Goal: Information Seeking & Learning: Learn about a topic

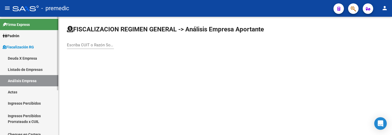
click at [36, 57] on link "Deuda X Empresa" at bounding box center [29, 58] width 58 height 11
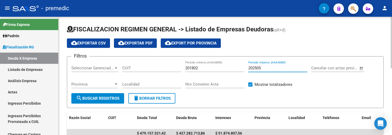
drag, startPoint x: 267, startPoint y: 70, endPoint x: 262, endPoint y: 70, distance: 5.5
click at [264, 70] on input "202505" at bounding box center [277, 68] width 59 height 5
type input "202506"
click at [93, 97] on span "search Buscar Registros" at bounding box center [97, 98] width 43 height 5
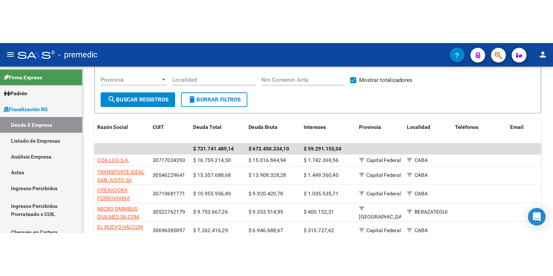
scroll to position [22, 0]
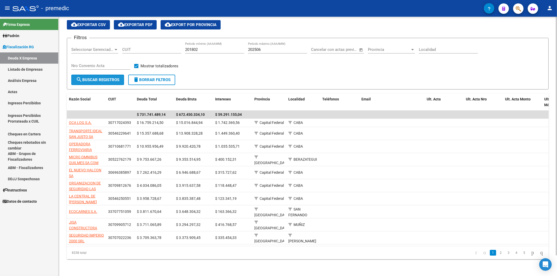
click at [106, 78] on span "search Buscar Registros" at bounding box center [97, 80] width 43 height 5
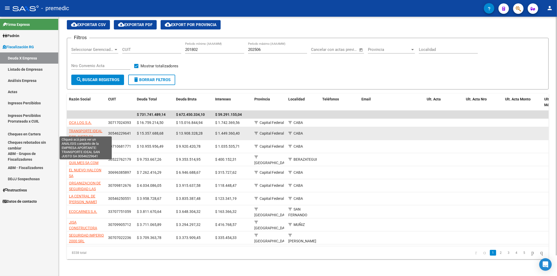
click at [94, 129] on span "TRANSPORTE IDEAL SAN JUSTO SA" at bounding box center [85, 134] width 33 height 10
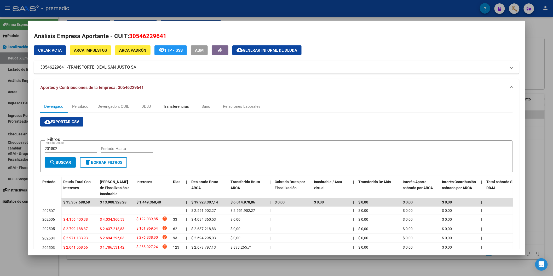
click at [170, 108] on div "Transferencias" at bounding box center [176, 107] width 26 height 6
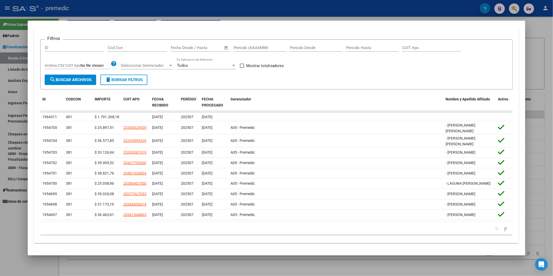
scroll to position [81, 0]
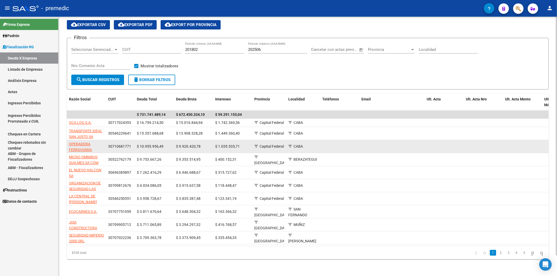
click at [88, 135] on app-link-go-to "OPERADORA FERROVIARIA SOCIEDAD DEL ESTADO" at bounding box center [86, 153] width 35 height 24
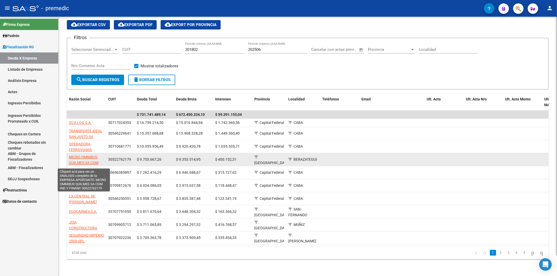
click at [94, 135] on span "MICRO OMNIBUS QUILMES SA COM IND Y FINANC" at bounding box center [84, 163] width 30 height 16
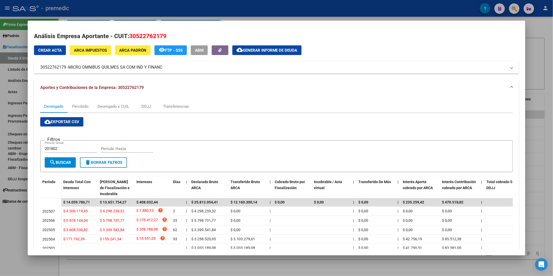
scroll to position [29, 0]
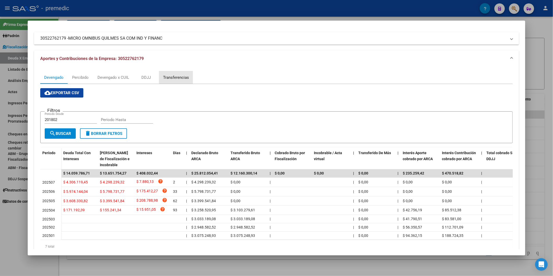
click at [175, 77] on div "Transferencias" at bounding box center [176, 78] width 26 height 6
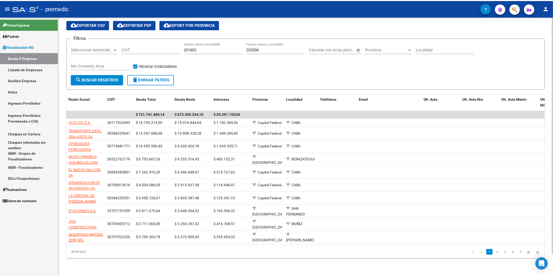
scroll to position [22, 0]
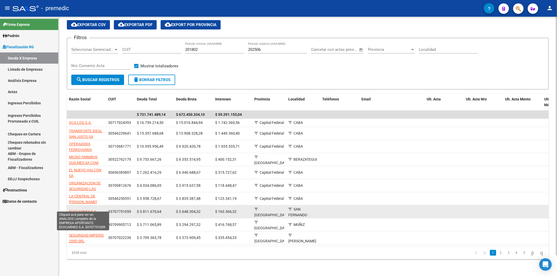
click at [92, 135] on span "ECOCARNES S.A." at bounding box center [83, 212] width 28 height 4
type textarea "33707751059"
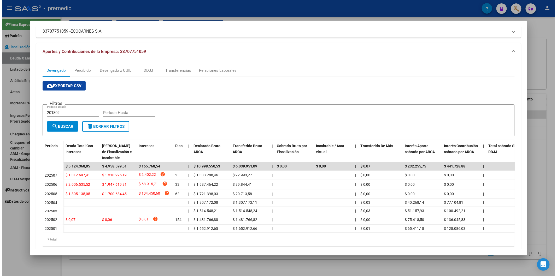
scroll to position [51, 0]
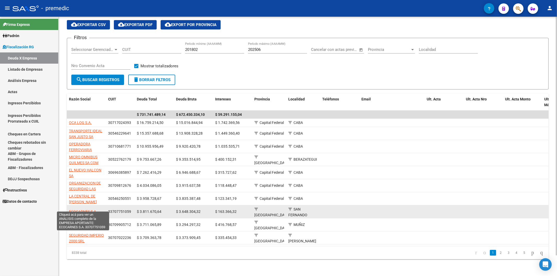
click at [97, 135] on span "ECOCARNES S.A." at bounding box center [83, 212] width 28 height 4
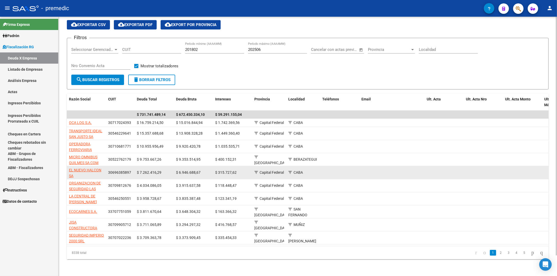
click at [94, 135] on app-link-go-to "EL NUEVO HALCON SA" at bounding box center [86, 173] width 35 height 12
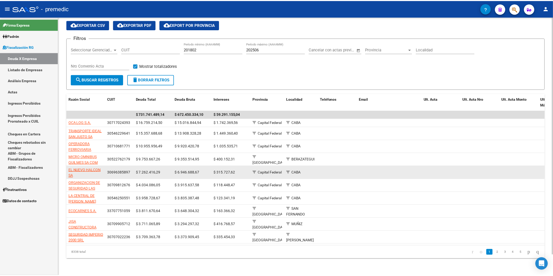
scroll to position [1, 0]
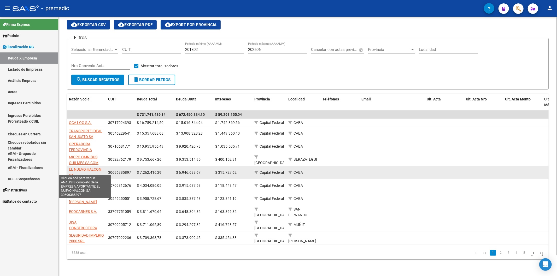
click at [91, 135] on span "EL NUEVO HALCON SA" at bounding box center [85, 172] width 32 height 10
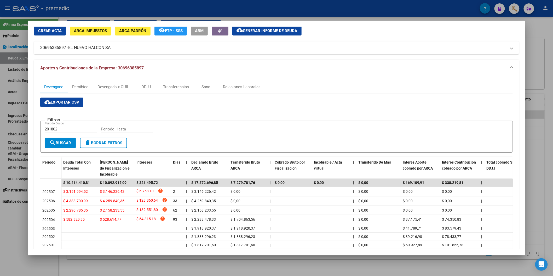
scroll to position [51, 0]
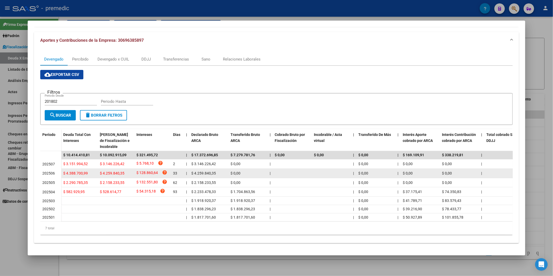
drag, startPoint x: 213, startPoint y: 179, endPoint x: 188, endPoint y: 167, distance: 27.2
click at [192, 135] on datatable-scroller "$ 10.414.410,81 $ 10.092.915,09 $ 321.495,72 | $ 17.372.696,85 $ 7.279.781,76 |…" at bounding box center [278, 186] width 477 height 71
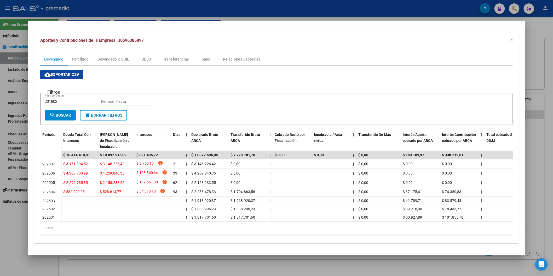
drag, startPoint x: 142, startPoint y: 79, endPoint x: 139, endPoint y: 78, distance: 3.0
click at [141, 79] on div "cloud_download Exportar CSV Filtros 201802 Periodo Desde Periodo Hasta search B…" at bounding box center [276, 152] width 472 height 165
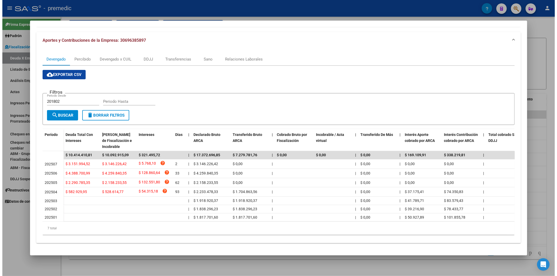
scroll to position [0, 0]
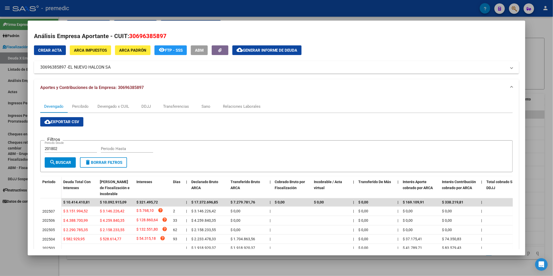
drag, startPoint x: 67, startPoint y: 67, endPoint x: 110, endPoint y: 67, distance: 43.4
click at [110, 67] on mat-panel-title "30696385897 - EL NUEVO HALCON SA" at bounding box center [273, 67] width 466 height 6
copy mat-panel-title "EL NUEVO HALCON SA"
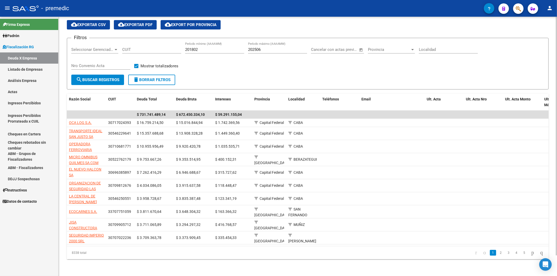
click at [316, 61] on div "Filtros Seleccionar Gerenciador Seleccionar Gerenciador CUIT 201802 Período mín…" at bounding box center [307, 58] width 473 height 32
drag, startPoint x: 406, startPoint y: 247, endPoint x: 424, endPoint y: 246, distance: 17.8
click at [392, 135] on div "Razón Social CUIT Deuda Total Deuda Bruta Intereses Provincia Localidad Teléfon…" at bounding box center [308, 177] width 482 height 166
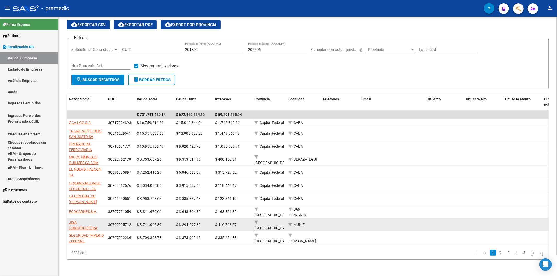
click at [94, 135] on app-link-go-to "JISA CONSTRUCTORA EMPRENDIMIENTOS INMOBILIARIOS SRL" at bounding box center [86, 232] width 35 height 24
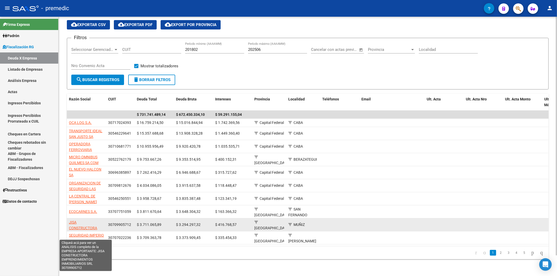
click at [90, 135] on span "JISA CONSTRUCTORA EMPRENDIMIENTOS INMOBILIARIOS SRL" at bounding box center [86, 232] width 34 height 22
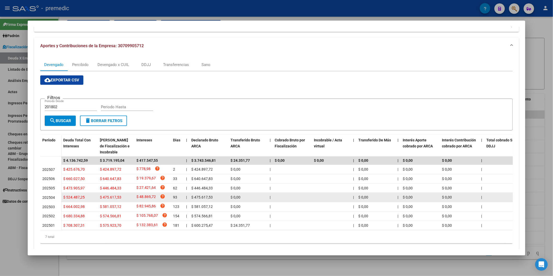
scroll to position [55, 0]
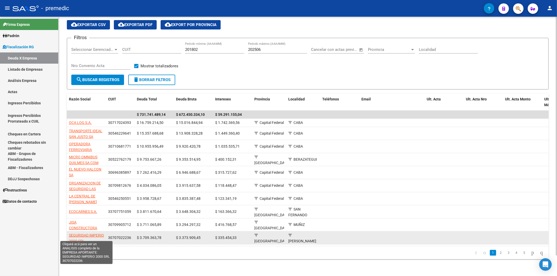
click at [103, 135] on span "SEGURIDAD IMPERIO 2000 SRL" at bounding box center [86, 239] width 35 height 10
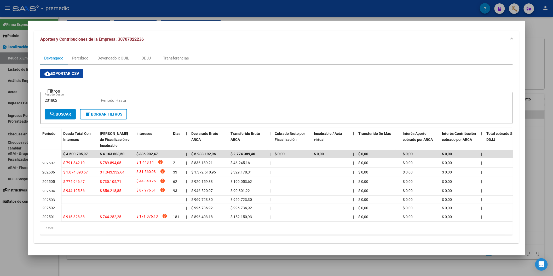
scroll to position [53, 0]
click at [171, 55] on div "Transferencias" at bounding box center [176, 58] width 26 height 6
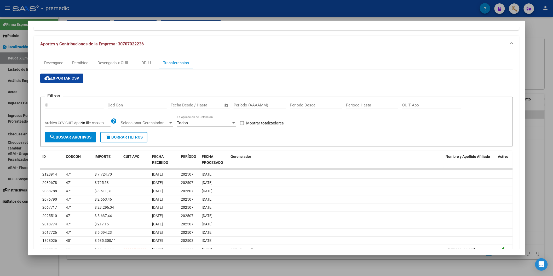
scroll to position [79, 0]
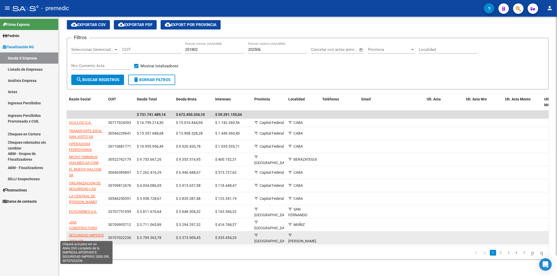
click at [92, 135] on span "SEGURIDAD IMPERIO 2000 SRL" at bounding box center [86, 239] width 35 height 10
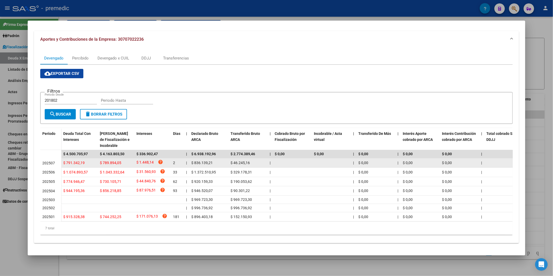
scroll to position [53, 0]
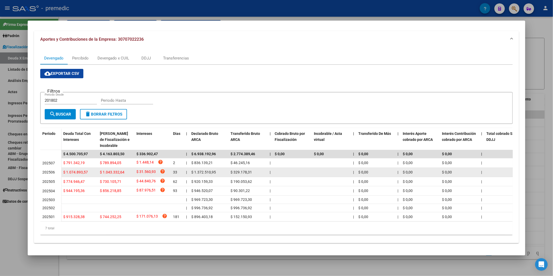
drag, startPoint x: 214, startPoint y: 186, endPoint x: 192, endPoint y: 171, distance: 26.5
click at [192, 135] on datatable-scroller "$ 4.500.705,97 $ 4.163.803,50 $ 336.902,47 | $ 6.938.192,96 $ 2.774.389,46 | $ …" at bounding box center [278, 186] width 477 height 72
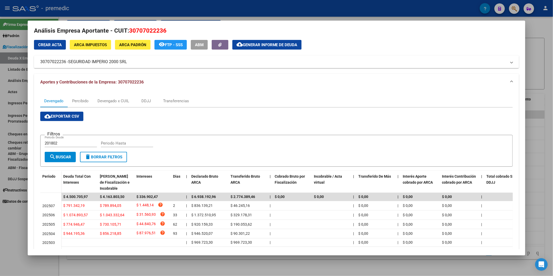
scroll to position [0, 0]
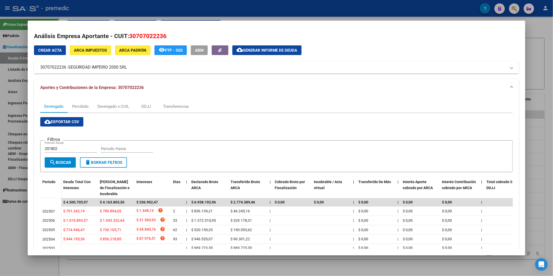
drag, startPoint x: 132, startPoint y: 66, endPoint x: 125, endPoint y: 67, distance: 6.7
click at [125, 67] on mat-panel-title "30707022236 - SEGURIDAD IMPERIO 2000 SRL" at bounding box center [273, 67] width 466 height 6
copy mat-panel-title "30707022236 - SEGURIDAD IMPERIO 2000 SRL"
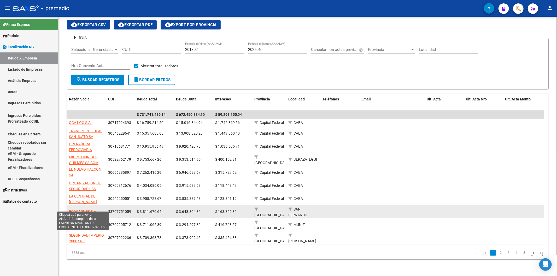
click at [85, 135] on span "ECOCARNES S.A." at bounding box center [83, 212] width 28 height 4
type textarea "33707751059"
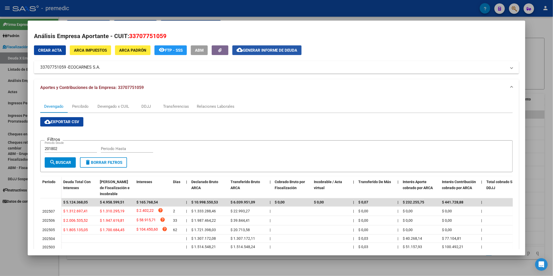
click at [271, 51] on span "Generar informe de deuda" at bounding box center [270, 50] width 55 height 5
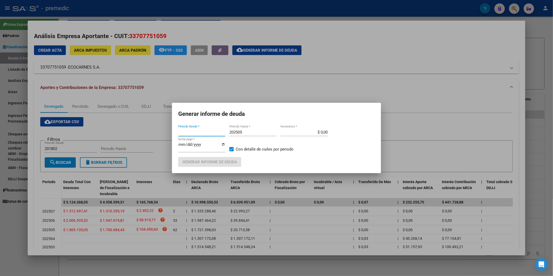
type input "201802"
click at [252, 131] on input "202505" at bounding box center [252, 132] width 47 height 5
type input "202507"
click at [200, 132] on input "201802" at bounding box center [201, 132] width 47 height 5
type input "202505"
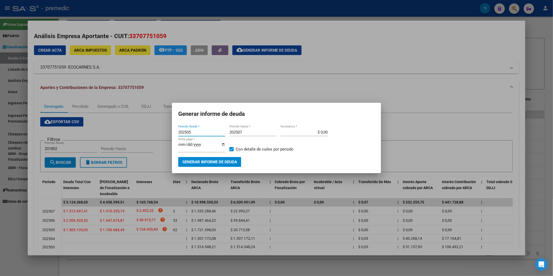
click at [197, 135] on span "Generar informe de deuda" at bounding box center [209, 162] width 55 height 5
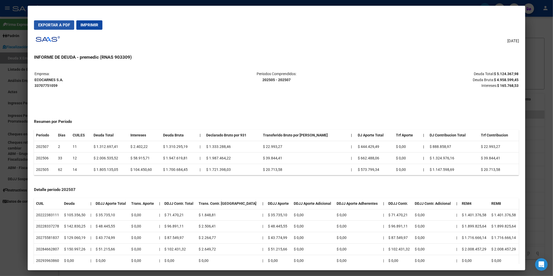
click at [49, 24] on span "Exportar a PDF" at bounding box center [54, 25] width 32 height 5
drag, startPoint x: 495, startPoint y: 72, endPoint x: 516, endPoint y: 74, distance: 21.0
click at [392, 74] on strong "$ 5.124.367,98" at bounding box center [506, 74] width 25 height 4
copy strong "5.124.367,98"
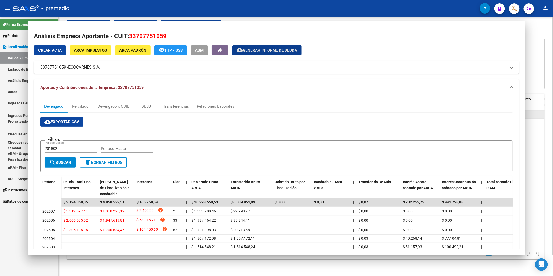
click at [323, 99] on datatable-header-cell "Teléfonos" at bounding box center [339, 102] width 39 height 17
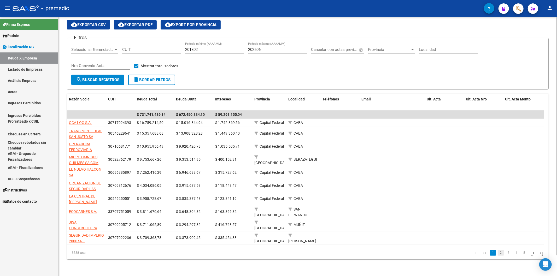
click at [392, 135] on link "2" at bounding box center [501, 253] width 6 height 6
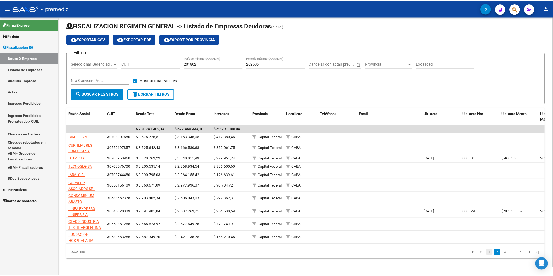
scroll to position [8, 0]
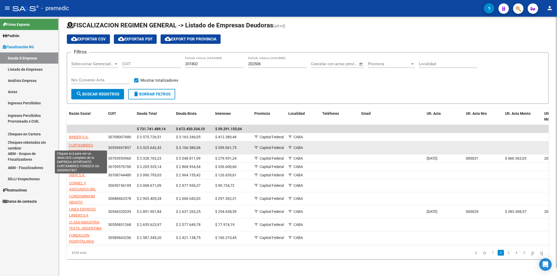
click at [86, 135] on span "CURTIEMBRES FONSECA SA" at bounding box center [81, 148] width 24 height 10
type textarea "30559697857"
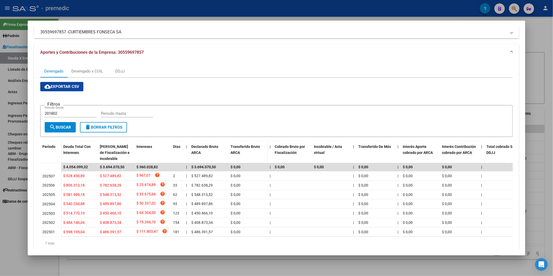
scroll to position [26, 0]
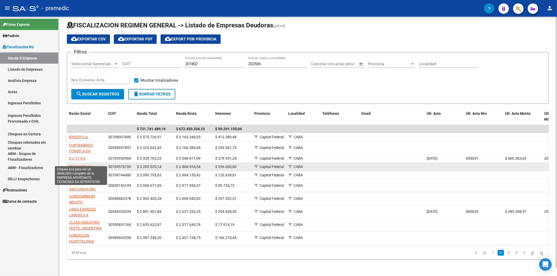
click at [86, 135] on span "TECNOSEG SA" at bounding box center [81, 167] width 24 height 4
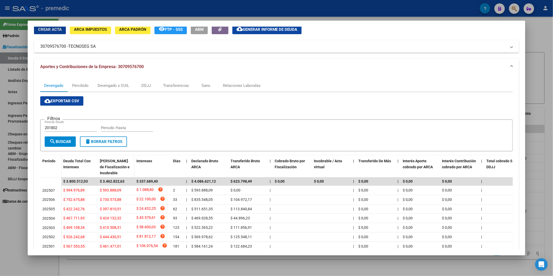
scroll to position [55, 0]
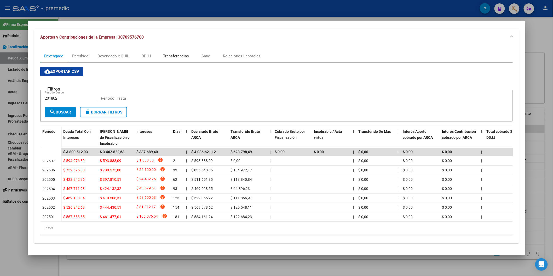
click at [172, 55] on div "Transferencias" at bounding box center [176, 56] width 34 height 13
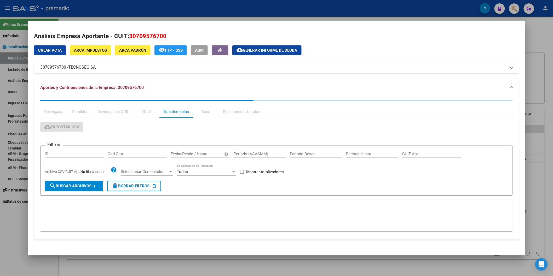
scroll to position [0, 0]
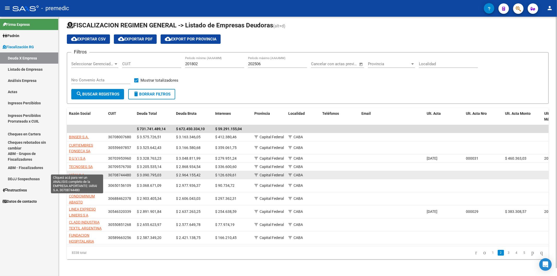
click at [76, 135] on span "IARAI S.A." at bounding box center [77, 175] width 16 height 4
type textarea "30708744480"
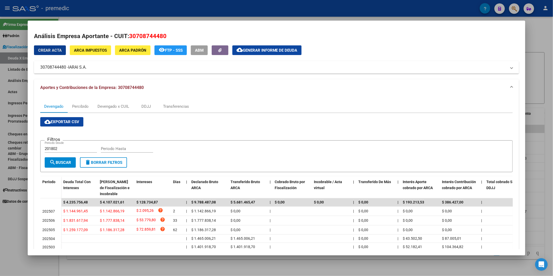
scroll to position [29, 0]
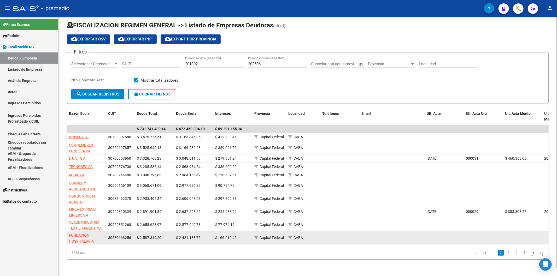
click at [89, 135] on app-link-go-to "FUNDACION HOSPITALARIA" at bounding box center [86, 239] width 35 height 12
click at [84, 135] on span "FUNDACION HOSPITALARIA" at bounding box center [81, 239] width 25 height 10
type textarea "30589663256"
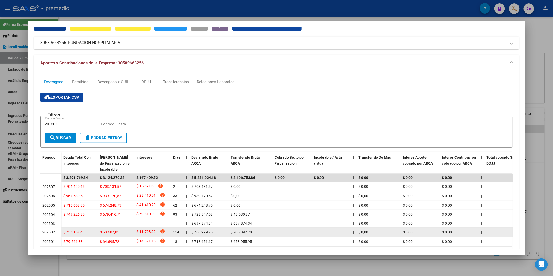
scroll to position [25, 0]
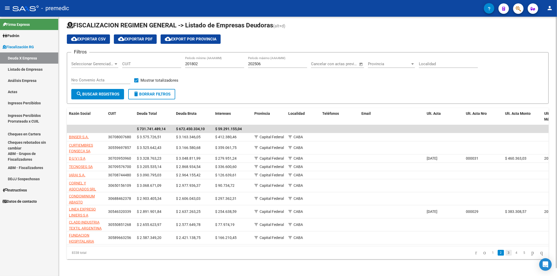
click at [392, 135] on link "3" at bounding box center [509, 253] width 6 height 6
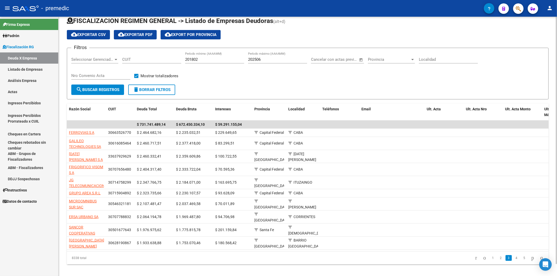
drag, startPoint x: 504, startPoint y: 253, endPoint x: 298, endPoint y: 78, distance: 270.6
click at [297, 77] on div "Filtros Seleccionar Gerenciador Seleccionar Gerenciador CUIT 201802 Período mín…" at bounding box center [307, 68] width 473 height 32
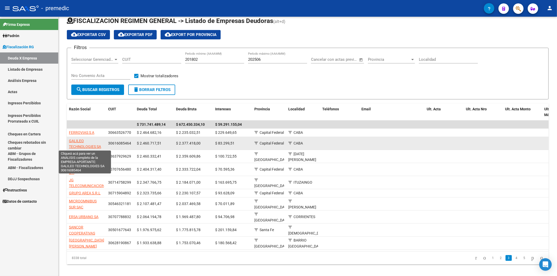
click at [73, 135] on span "GALILEO TECHNOLOGIES SA" at bounding box center [85, 144] width 32 height 10
type textarea "30616085464"
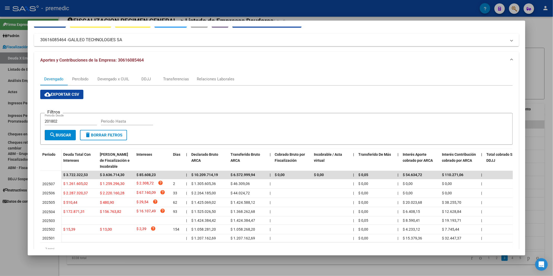
scroll to position [29, 0]
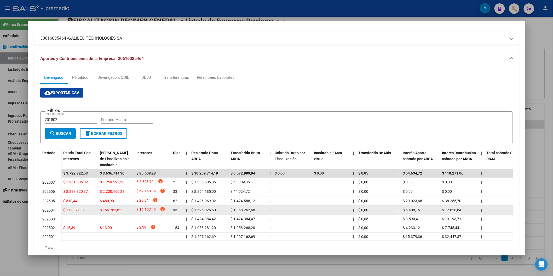
drag, startPoint x: 82, startPoint y: 208, endPoint x: 224, endPoint y: 206, distance: 141.9
click at [224, 135] on div "$ 172.871,31 $ 156.763,82 $ 16.107,49 help 93 | $ 1.525.026,50 $ 1.368.262,68 |…" at bounding box center [373, 210] width 625 height 9
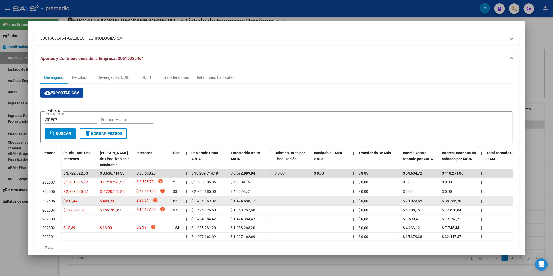
click at [230, 135] on span "$ 1.424.588,12" at bounding box center [242, 201] width 25 height 4
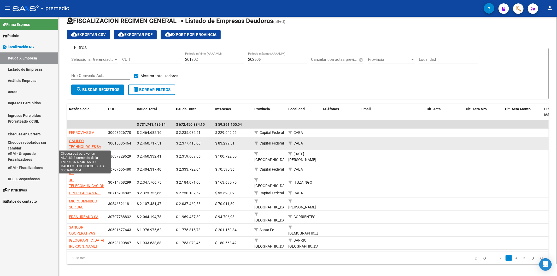
click at [86, 135] on span "GALILEO TECHNOLOGIES SA" at bounding box center [85, 144] width 32 height 10
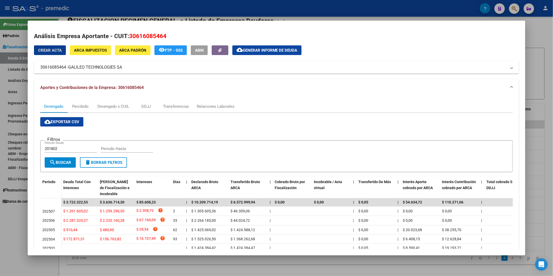
scroll to position [53, 0]
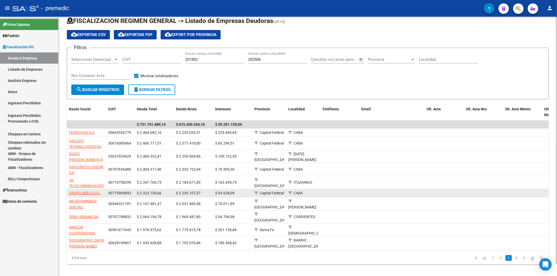
click at [96, 135] on app-link-go-to "GRUPO AREA S.R.L" at bounding box center [85, 193] width 32 height 6
click at [95, 135] on span "GRUPO AREA S.R.L" at bounding box center [85, 193] width 32 height 4
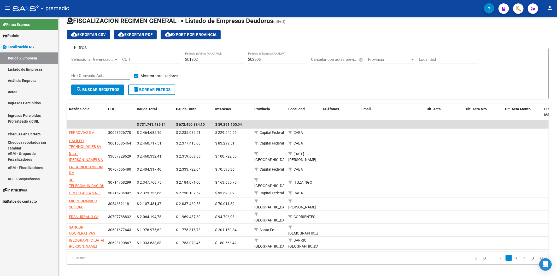
click at [392, 135] on link "4" at bounding box center [517, 259] width 6 height 6
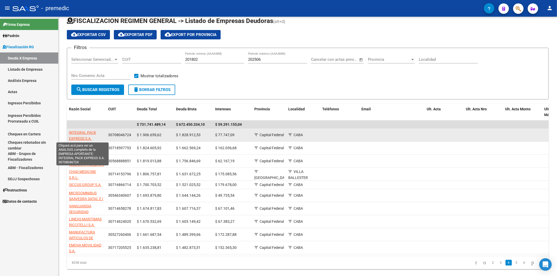
click at [80, 135] on span "INTEGRAL PACK EXPRESS S.A." at bounding box center [82, 136] width 27 height 10
type textarea "30708046724"
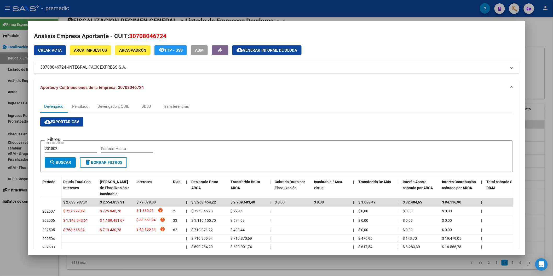
drag, startPoint x: 130, startPoint y: 69, endPoint x: 126, endPoint y: 63, distance: 6.7
click at [125, 63] on mat-expansion-panel-header "30708046724 - INTEGRAL PACK EXPRESS S.A." at bounding box center [276, 67] width 485 height 13
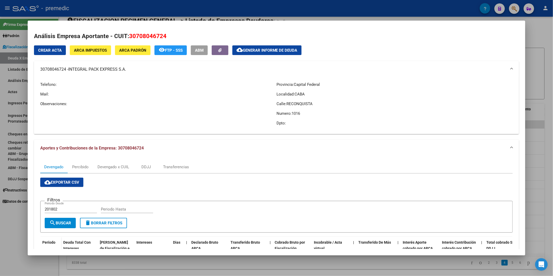
drag, startPoint x: 130, startPoint y: 70, endPoint x: 124, endPoint y: 71, distance: 6.6
click at [124, 71] on mat-panel-title "30708046724 - INTEGRAL PACK EXPRESS S.A." at bounding box center [273, 69] width 466 height 6
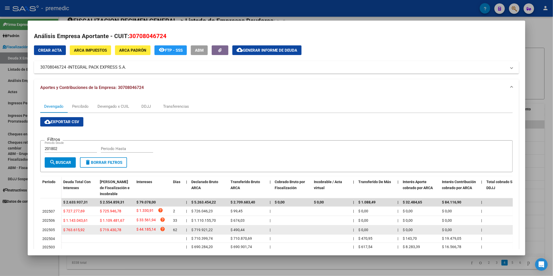
copy mat-panel-title "30708046724 - INTEGRAL PACK EXPRESS S.A"
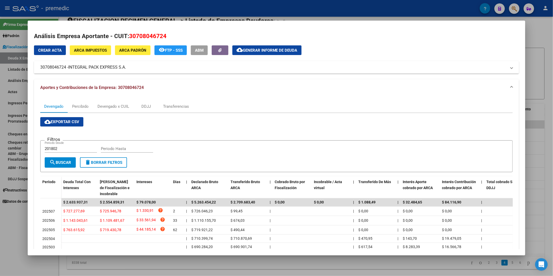
copy mat-panel-title "30708046724 - INTEGRAL PACK EXPRESS S.A"
click at [128, 67] on mat-panel-title "30708046724 - INTEGRAL PACK EXPRESS S.A." at bounding box center [273, 67] width 466 height 6
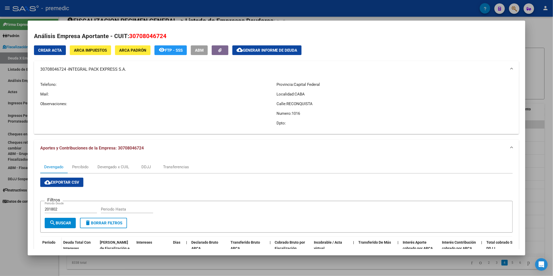
click at [114, 69] on span "INTEGRAL PACK EXPRESS S.A." at bounding box center [97, 69] width 58 height 6
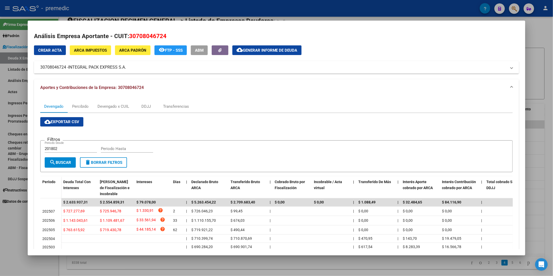
drag, startPoint x: 67, startPoint y: 67, endPoint x: 124, endPoint y: 69, distance: 57.0
click at [124, 69] on span "INTEGRAL PACK EXPRESS S.A." at bounding box center [97, 67] width 58 height 6
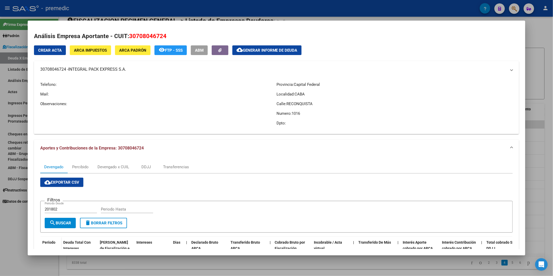
copy span "INTEGRAL PACK EXPRESS S.A"
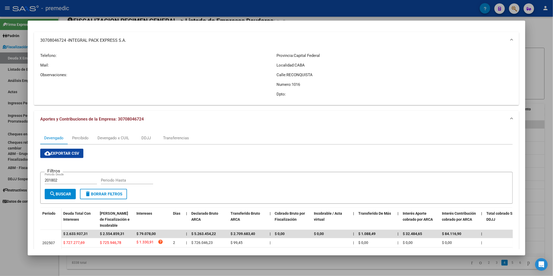
drag, startPoint x: 301, startPoint y: 87, endPoint x: 291, endPoint y: 85, distance: 10.4
click at [291, 85] on p "Numero: 1016" at bounding box center [394, 85] width 236 height 6
copy span "1016"
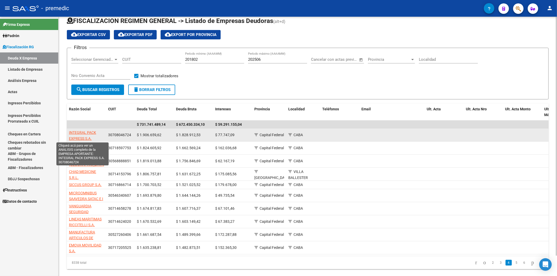
click at [87, 135] on span "INTEGRAL PACK EXPRESS S.A." at bounding box center [82, 136] width 27 height 10
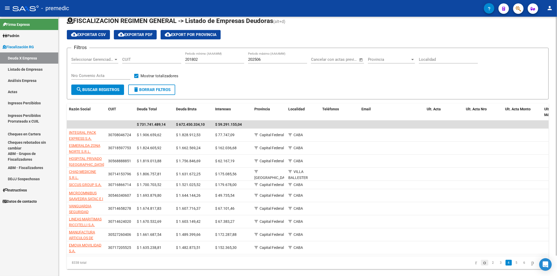
click at [392, 135] on icon "go to previous page" at bounding box center [485, 263] width 4 height 6
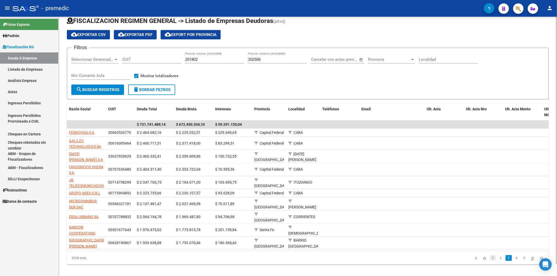
click at [392, 135] on link "1" at bounding box center [493, 259] width 6 height 6
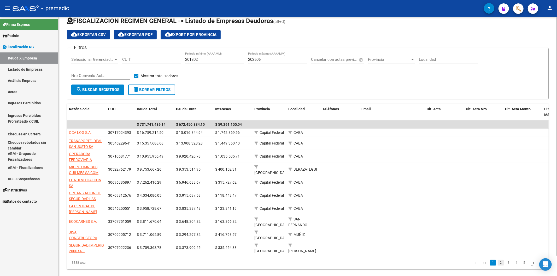
click at [392, 135] on link "2" at bounding box center [501, 263] width 6 height 6
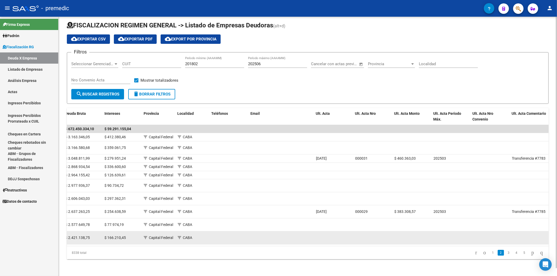
scroll to position [0, 0]
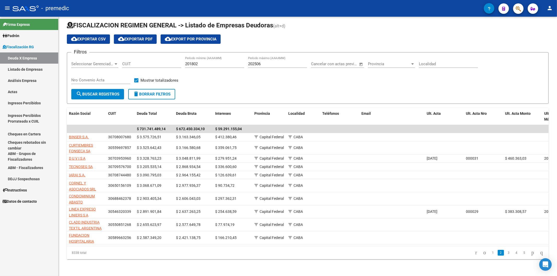
click at [33, 73] on link "Listado de Empresas" at bounding box center [29, 69] width 58 height 11
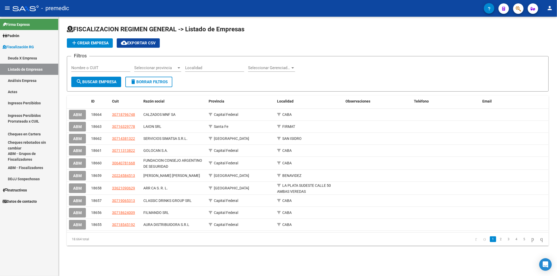
click at [32, 81] on link "Análisis Empresa" at bounding box center [29, 80] width 58 height 11
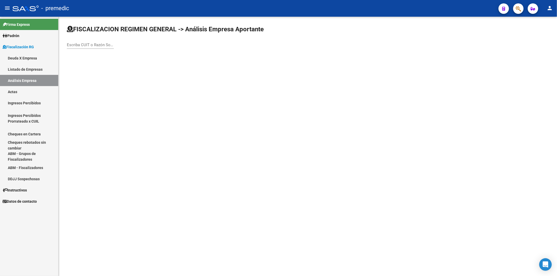
click at [83, 44] on input "Escriba CUIT o Razón Social para buscar" at bounding box center [90, 45] width 47 height 5
paste input "30-69533020-7"
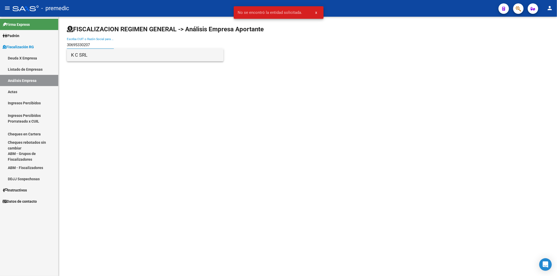
type input "30695330207"
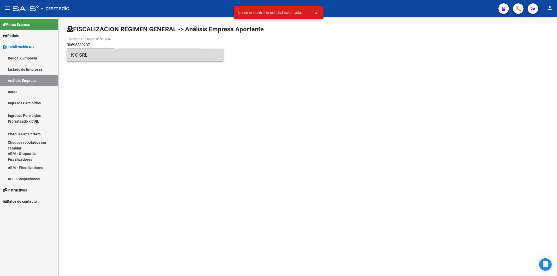
click at [113, 59] on span "K C SRL" at bounding box center [145, 55] width 148 height 13
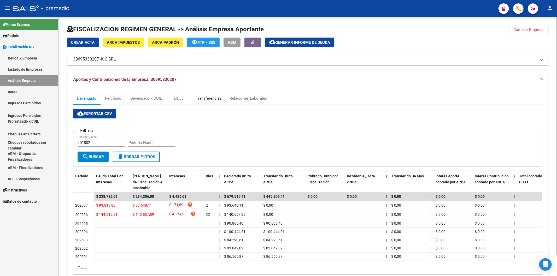
click at [197, 100] on div "Transferencias" at bounding box center [209, 99] width 26 height 6
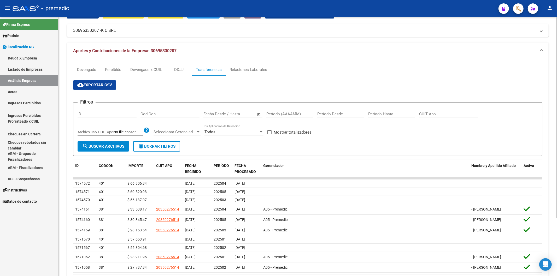
scroll to position [29, 0]
click at [84, 67] on div "Devengado" at bounding box center [86, 70] width 19 height 6
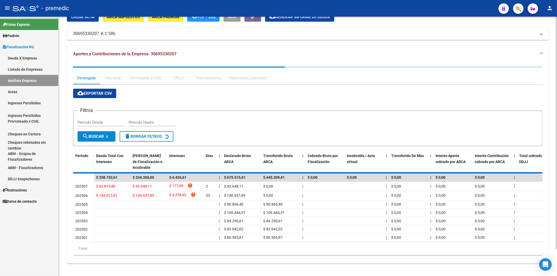
scroll to position [0, 0]
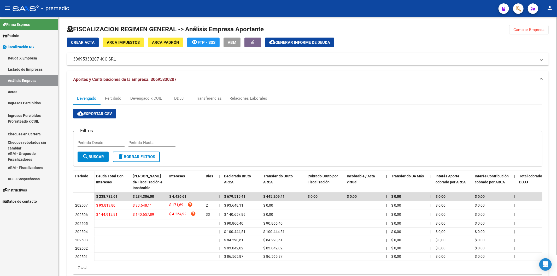
drag, startPoint x: 122, startPoint y: 61, endPoint x: 70, endPoint y: 62, distance: 51.7
click at [66, 60] on div "FISCALIZACION REGIMEN GENERAL -> Análisis Empresa Aportante Cambiar Empresa Cre…" at bounding box center [308, 156] width 499 height 279
copy mat-panel-title "30695330207 -"
click at [113, 59] on span "K C SRL" at bounding box center [108, 59] width 15 height 6
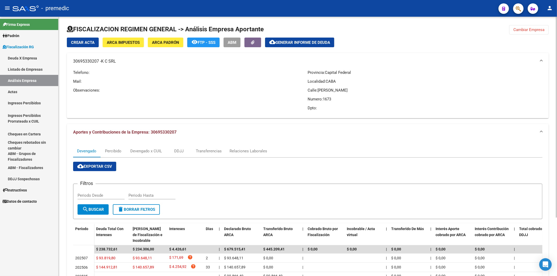
click at [116, 60] on span "K C SRL" at bounding box center [108, 62] width 15 height 6
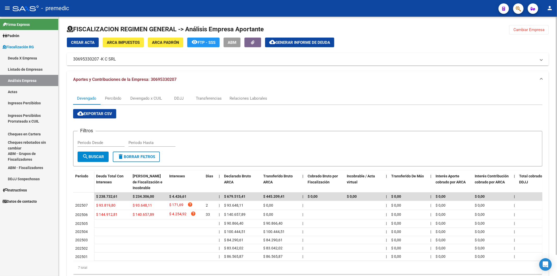
drag, startPoint x: 119, startPoint y: 60, endPoint x: 73, endPoint y: 62, distance: 45.5
click at [73, 62] on mat-expansion-panel-header "30695330207 - K C SRL" at bounding box center [308, 59] width 482 height 13
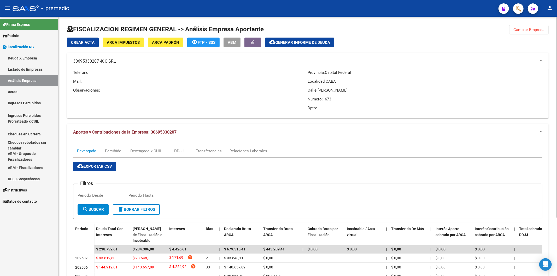
drag, startPoint x: 73, startPoint y: 62, endPoint x: 117, endPoint y: 64, distance: 43.5
click at [117, 64] on mat-panel-title "30695330207 - K C SRL" at bounding box center [304, 62] width 463 height 6
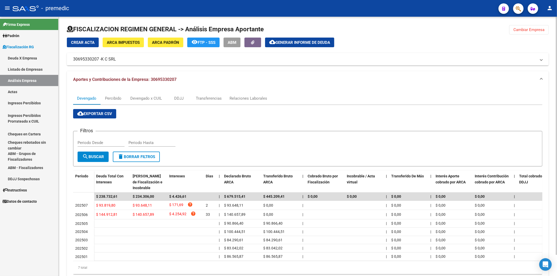
copy mat-panel-title "30695330207 - K C SRL"
click at [255, 109] on div "cloud_download Exportar CSV Filtros Periodo Desde Periodo Hasta search Buscar d…" at bounding box center [308, 191] width 470 height 165
click at [242, 135] on div "Filtros Periodo Desde Periodo Hasta" at bounding box center [308, 144] width 461 height 16
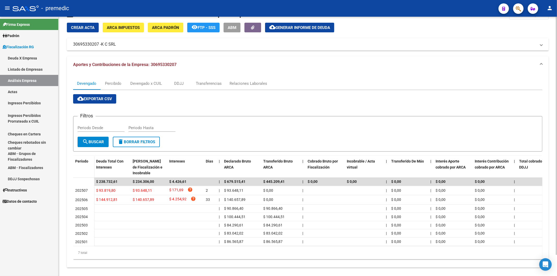
scroll to position [23, 0]
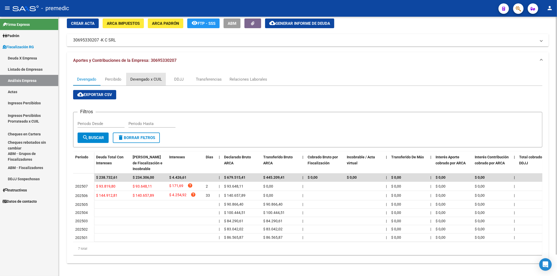
click at [138, 77] on div "Devengado x CUIL" at bounding box center [146, 80] width 32 height 6
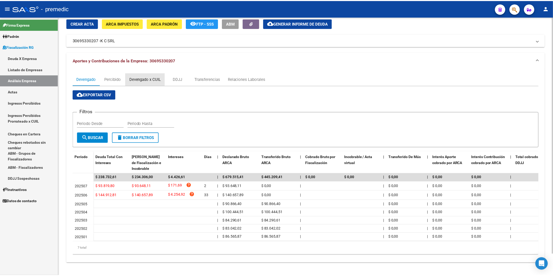
scroll to position [0, 0]
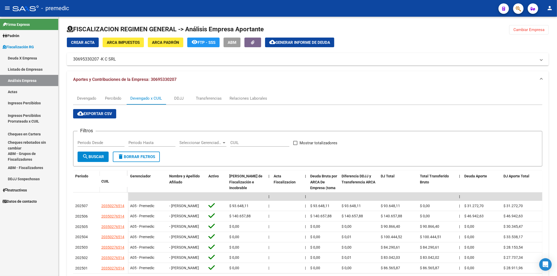
click at [21, 55] on link "Deuda X Empresa" at bounding box center [29, 58] width 58 height 11
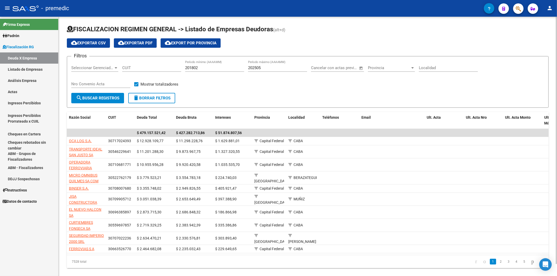
click at [392, 135] on link "3" at bounding box center [509, 262] width 6 height 6
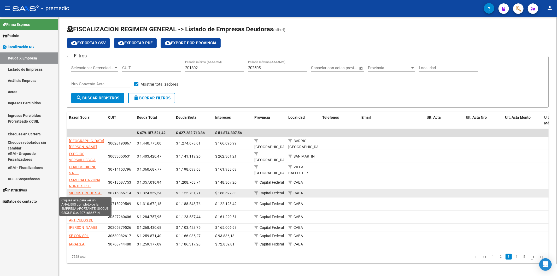
click at [95, 135] on span "SICCUS GROUP S.A." at bounding box center [85, 193] width 33 height 4
type textarea "30716866714"
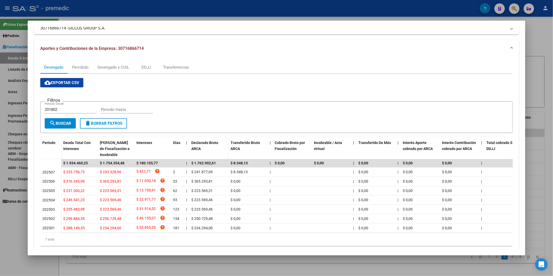
scroll to position [26, 0]
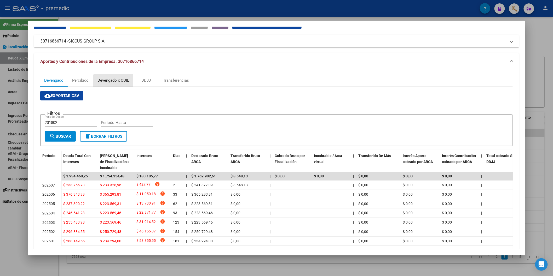
click at [117, 82] on div "Devengado x CUIL" at bounding box center [113, 81] width 32 height 6
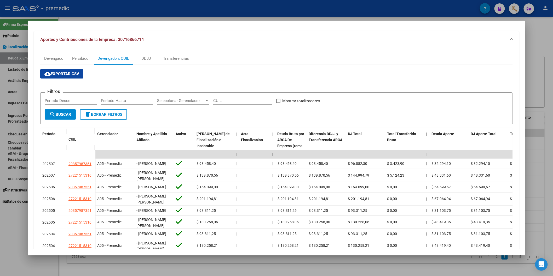
scroll to position [58, 0]
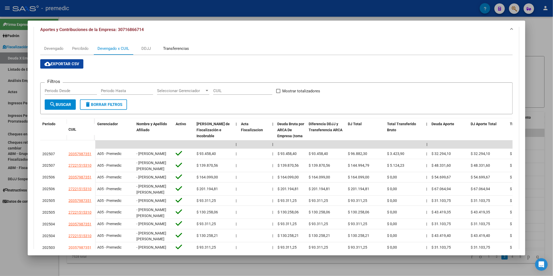
click at [159, 53] on div "Transferencias" at bounding box center [176, 48] width 34 height 13
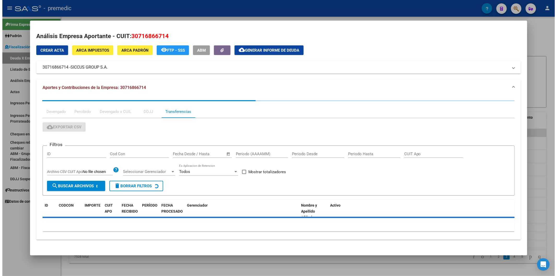
scroll to position [0, 0]
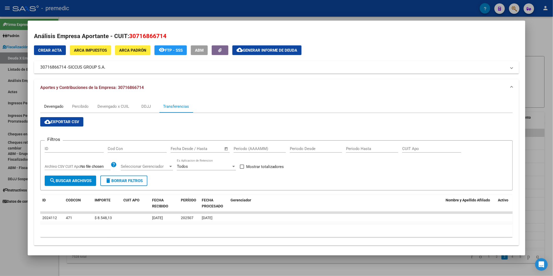
click at [53, 107] on div "Devengado" at bounding box center [53, 107] width 19 height 6
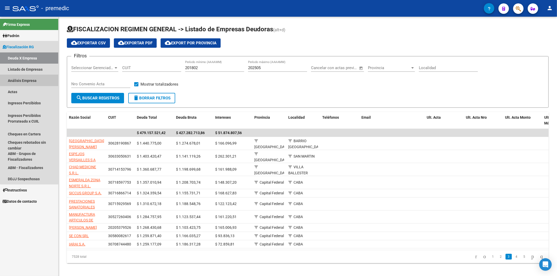
click at [37, 79] on link "Análisis Empresa" at bounding box center [29, 80] width 58 height 11
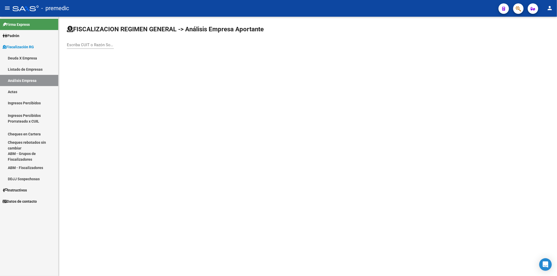
click at [93, 46] on input "Escriba CUIT o Razón Social para buscar" at bounding box center [90, 45] width 47 height 5
paste input "30-71584384-2"
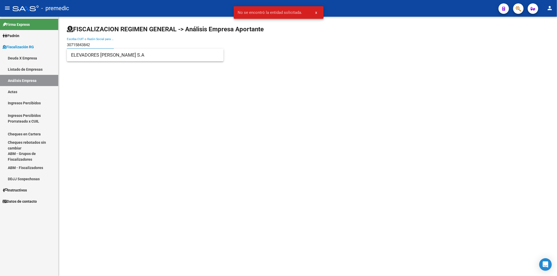
type input "30715843842"
click at [112, 52] on span "ELEVADORES [PERSON_NAME] S.A" at bounding box center [145, 55] width 148 height 13
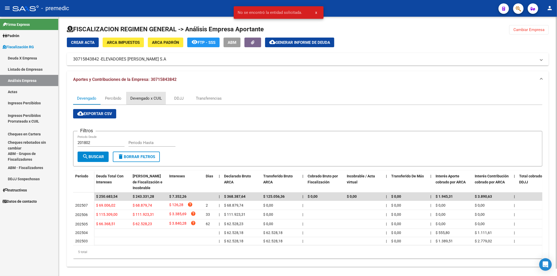
click at [148, 96] on div "Devengado x CUIL" at bounding box center [146, 99] width 32 height 6
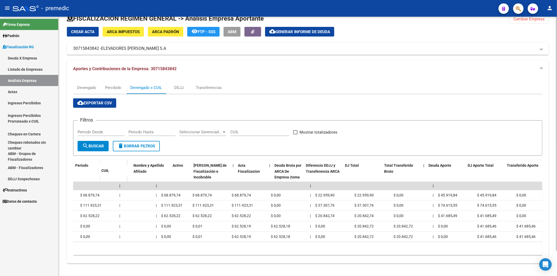
scroll to position [0, 36]
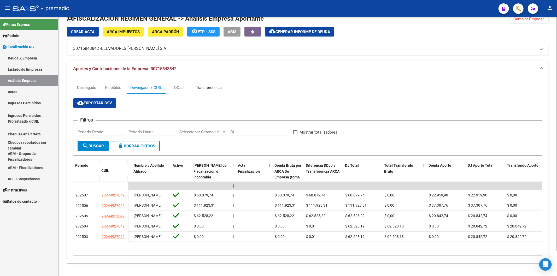
drag, startPoint x: 215, startPoint y: 71, endPoint x: 210, endPoint y: 69, distance: 5.3
click at [209, 85] on div "Transferencias" at bounding box center [209, 88] width 26 height 6
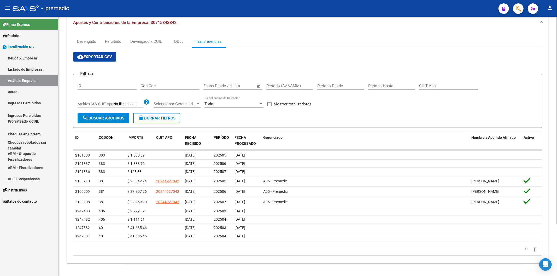
scroll to position [65, 0]
click at [392, 135] on icon "go to next page" at bounding box center [536, 249] width 4 height 6
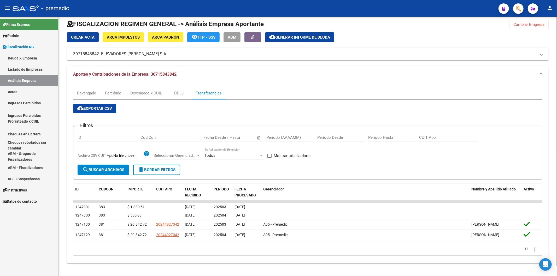
scroll to position [10, 0]
click at [392, 135] on icon "go to previous page" at bounding box center [527, 249] width 4 height 6
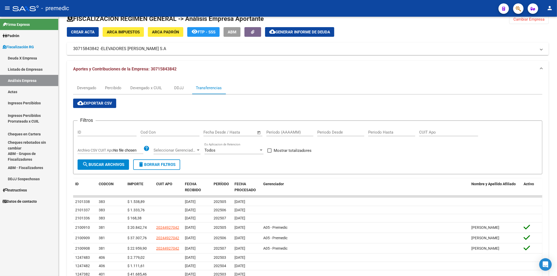
click at [18, 61] on link "Deuda X Empresa" at bounding box center [29, 58] width 58 height 11
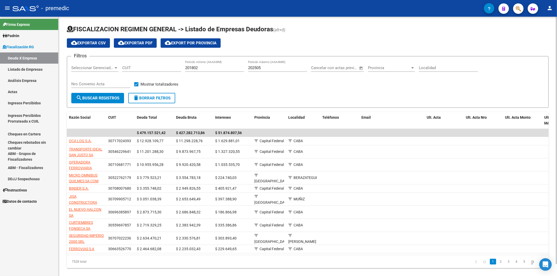
click at [131, 68] on input "CUIT" at bounding box center [151, 68] width 59 height 5
click at [13, 84] on link "Análisis Empresa" at bounding box center [29, 80] width 58 height 11
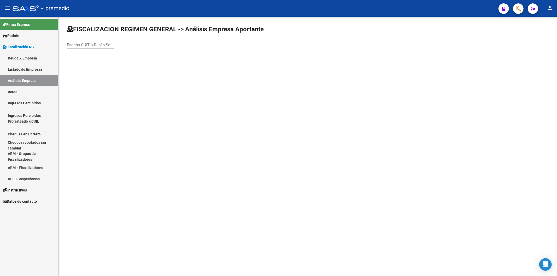
click at [101, 46] on input "Escriba CUIT o Razón Social para buscar" at bounding box center [90, 45] width 47 height 5
paste input "KEYFACTOR SOCIEDAD ANONIMA"
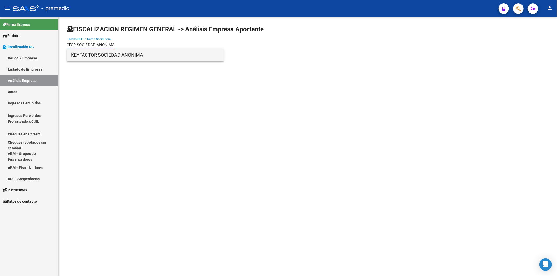
type input "KEYFACTOR SOCIEDAD ANONIMA"
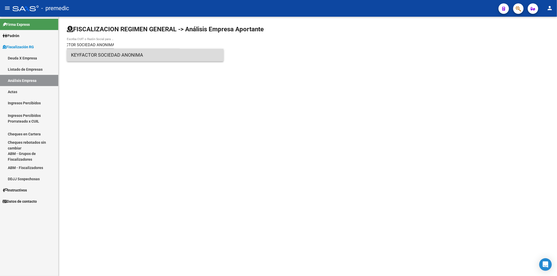
click at [102, 55] on span "KEYFACTOR SOCIEDAD ANONIMA" at bounding box center [145, 55] width 148 height 13
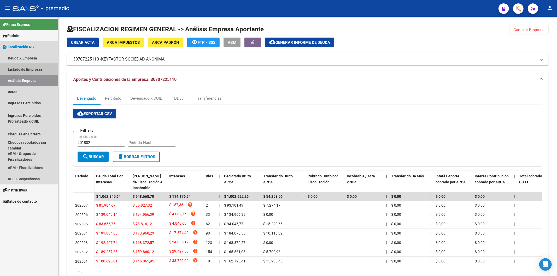
click at [32, 67] on link "Listado de Empresas" at bounding box center [29, 69] width 58 height 11
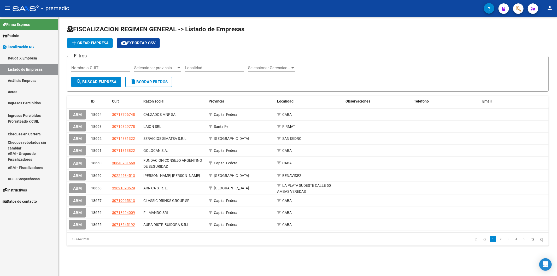
click at [105, 64] on div "Nombre o CUIT" at bounding box center [100, 66] width 59 height 11
paste input "KEYFACTOR SOCIEDAD ANONIMA"
type input "KEYFACTOR SOCIEDAD ANONIMA"
click at [111, 83] on span "search Buscar Empresa" at bounding box center [96, 82] width 41 height 5
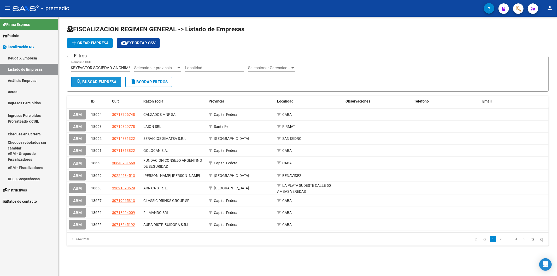
scroll to position [0, 0]
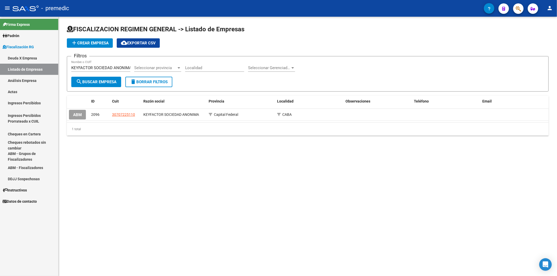
click at [36, 79] on link "Análisis Empresa" at bounding box center [29, 80] width 58 height 11
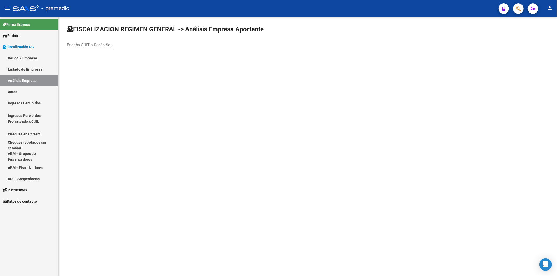
click at [79, 47] on input "Escriba CUIT o Razón Social para buscar" at bounding box center [90, 45] width 47 height 5
paste input "KEYFACTOR SOCIEDAD ANONIMA"
type input "KEYFACTOR SOCIEDAD ANONIMA"
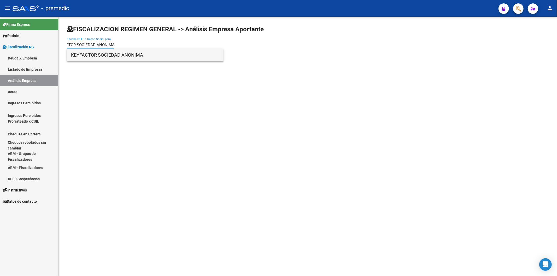
click at [97, 56] on span "KEYFACTOR SOCIEDAD ANONIMA" at bounding box center [145, 55] width 148 height 13
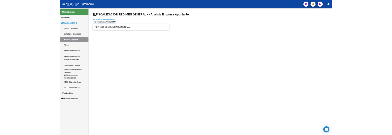
scroll to position [0, 0]
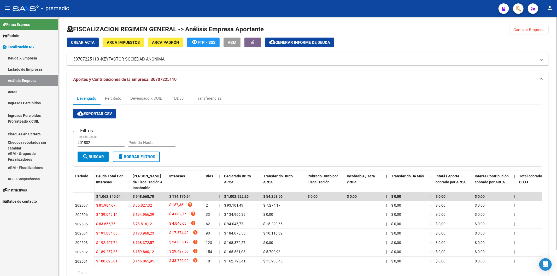
click at [293, 43] on span "Generar informe de deuda" at bounding box center [303, 42] width 55 height 5
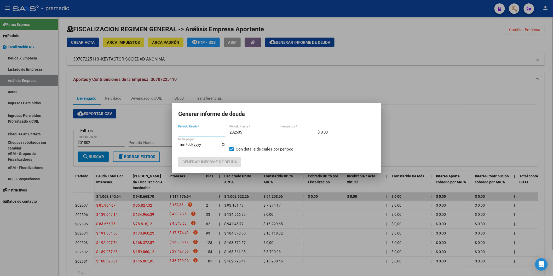
type input "201802"
click at [262, 134] on input "202505" at bounding box center [252, 132] width 47 height 5
type input "202507"
click at [218, 135] on span "Generar informe de deuda" at bounding box center [209, 162] width 55 height 5
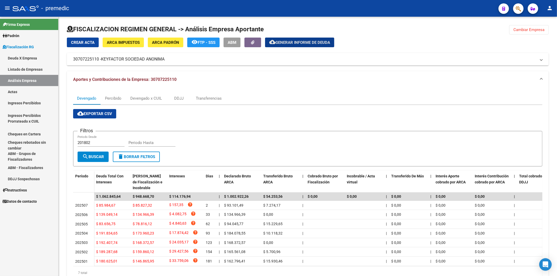
click at [46, 82] on link "Análisis Empresa" at bounding box center [29, 80] width 58 height 11
drag, startPoint x: 38, startPoint y: 90, endPoint x: 31, endPoint y: 83, distance: 10.2
click at [38, 90] on link "Actas" at bounding box center [29, 91] width 58 height 11
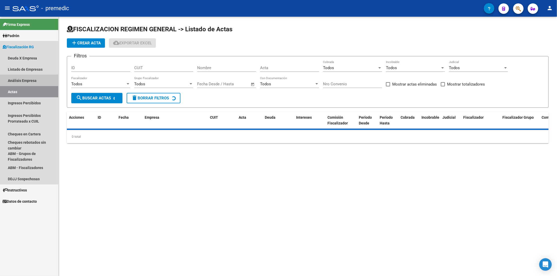
click at [31, 83] on link "Análisis Empresa" at bounding box center [29, 80] width 58 height 11
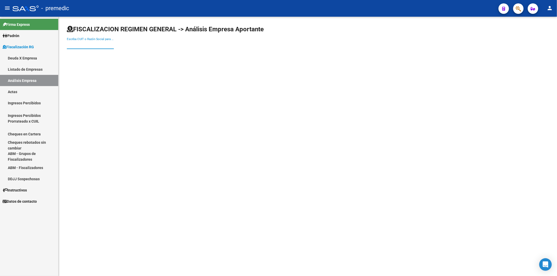
click at [77, 44] on input "Escriba CUIT o Razón Social para buscar" at bounding box center [90, 45] width 47 height 5
paste input "ECOTUBOS S.A."
type input "ECOTUBOS S.A."
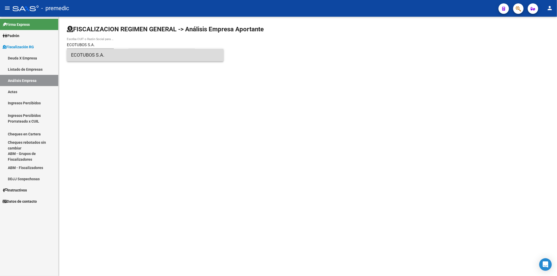
click at [110, 55] on span "ECOTUBOS S.A." at bounding box center [145, 55] width 148 height 13
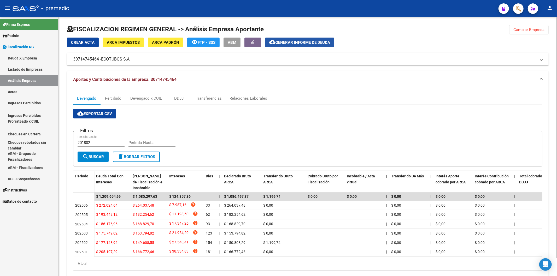
click at [311, 40] on span "cloud_download Generar informe de deuda" at bounding box center [299, 42] width 61 height 5
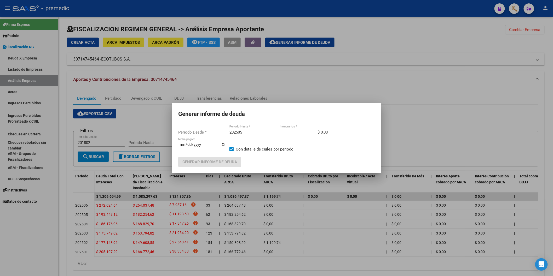
type input "201802"
click at [246, 132] on input "202505" at bounding box center [252, 132] width 47 height 5
type input "202507"
drag, startPoint x: 228, startPoint y: 156, endPoint x: 226, endPoint y: 161, distance: 5.3
click at [228, 135] on app-form-text-field "[DATE] fecha pago *" at bounding box center [203, 149] width 51 height 16
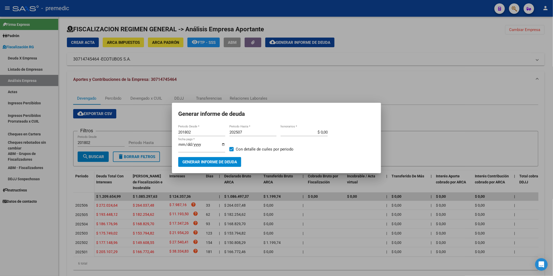
click at [225, 135] on span "Generar informe de deuda" at bounding box center [209, 162] width 55 height 5
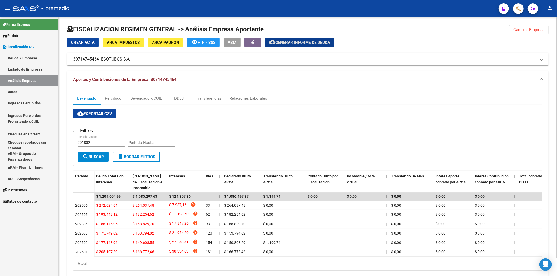
click at [392, 30] on span "Cambiar Empresa" at bounding box center [529, 29] width 31 height 5
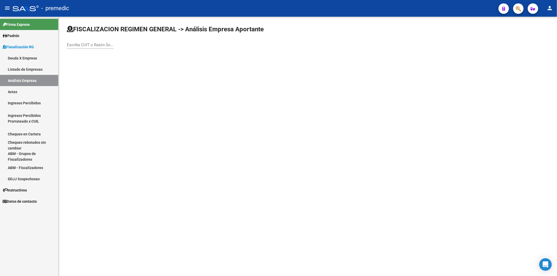
click at [108, 45] on input "Escriba CUIT o Razón Social para buscar" at bounding box center [90, 45] width 47 height 5
paste input "H6 GROUP S.A"
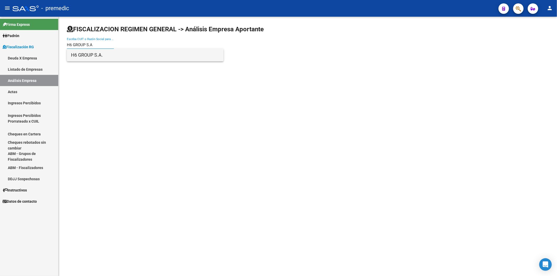
type input "H6 GROUP S.A"
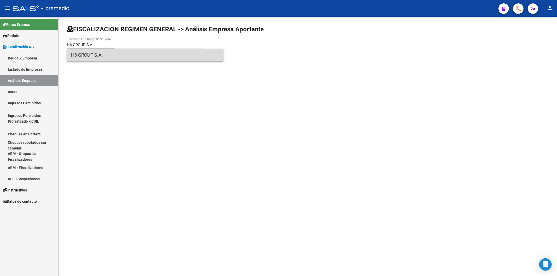
click at [114, 58] on span "H6 GROUP S.A." at bounding box center [145, 55] width 148 height 13
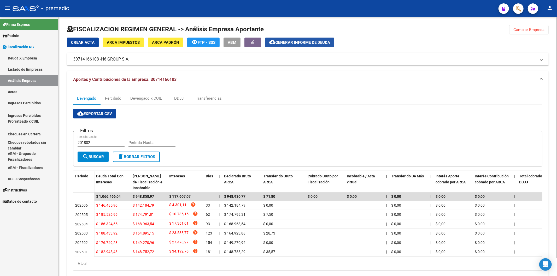
click at [273, 46] on button "cloud_download Generar informe de deuda" at bounding box center [299, 43] width 69 height 10
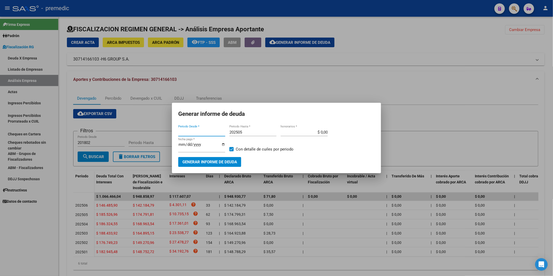
type input "201802"
click at [255, 132] on input "202505" at bounding box center [252, 132] width 47 height 5
click at [249, 130] on mat-dialog-content "201802 Periodo Desde * 202505 Periodo Hasta * $ 0,00 honorarios * [DATE] fecha …" at bounding box center [276, 145] width 209 height 43
click at [251, 132] on input "202505" at bounding box center [252, 132] width 47 height 5
type input "202507"
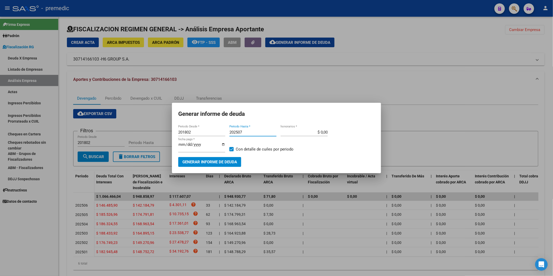
click at [212, 135] on button "Generar informe de deuda" at bounding box center [209, 162] width 63 height 10
click at [224, 135] on span "Generar informe de deuda" at bounding box center [209, 162] width 55 height 5
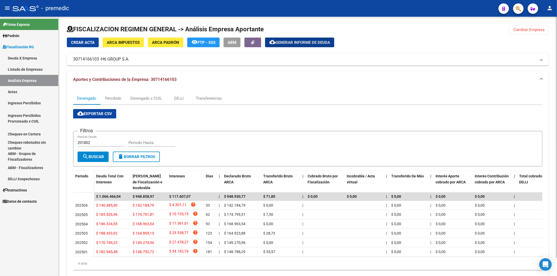
drag, startPoint x: 522, startPoint y: 36, endPoint x: 523, endPoint y: 29, distance: 6.8
click at [392, 33] on div "FISCALIZACION REGIMEN GENERAL -> Análisis Empresa Aportante Cambiar Empresa Cre…" at bounding box center [308, 152] width 482 height 254
click at [392, 29] on span "Cambiar Empresa" at bounding box center [529, 29] width 31 height 5
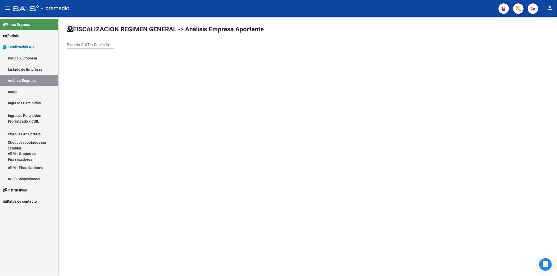
click at [90, 44] on input "Escriba CUIT o Razón Social para buscar" at bounding box center [90, 45] width 47 height 5
paste input "30717227774"
type input "30717227774"
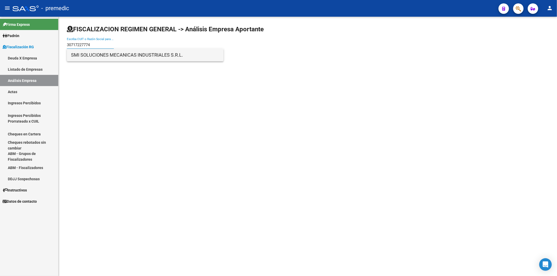
click at [113, 53] on span "SMI SOLUCIONES MECANICAS INDUSTRIALES S.R.L." at bounding box center [145, 55] width 148 height 13
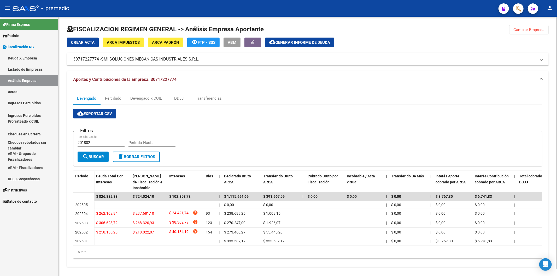
click at [299, 44] on span "Generar informe de deuda" at bounding box center [303, 42] width 55 height 5
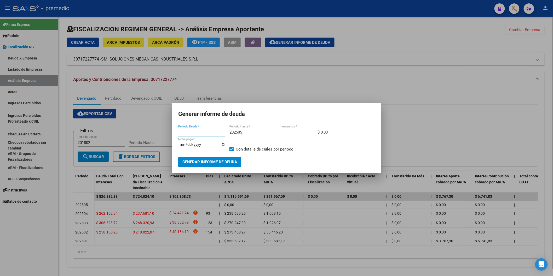
type input "201802"
click at [266, 132] on input "202505" at bounding box center [252, 132] width 47 height 5
click at [206, 135] on span "Generar informe de deuda" at bounding box center [209, 162] width 55 height 5
